Goal: Find specific page/section: Find specific page/section

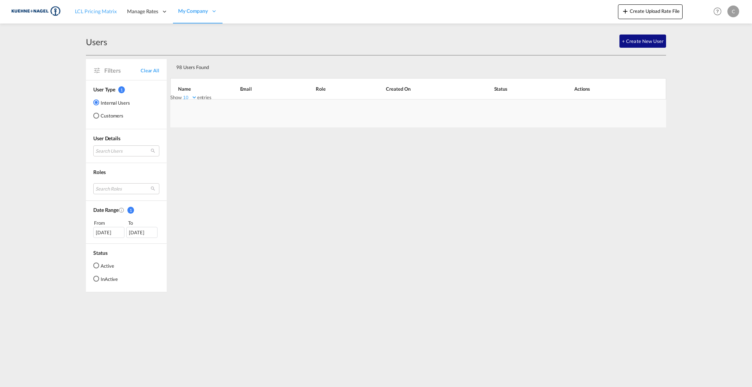
click at [95, 16] on link "LCL Pricing Matrix" at bounding box center [96, 12] width 52 height 24
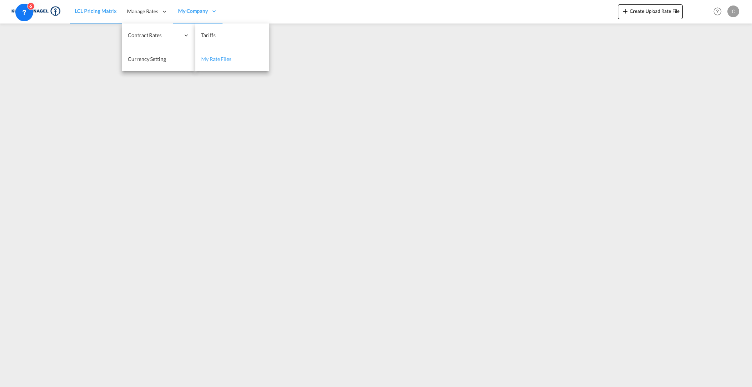
click at [212, 61] on span "My Rate Files" at bounding box center [216, 59] width 30 height 6
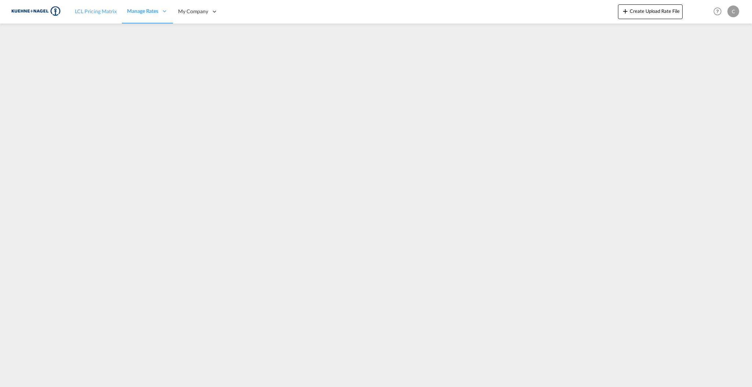
click at [100, 12] on span "LCL Pricing Matrix" at bounding box center [96, 11] width 42 height 6
